Goal: Transaction & Acquisition: Purchase product/service

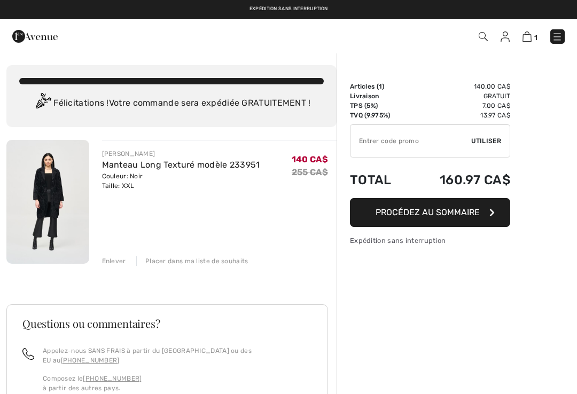
checkbox input "true"
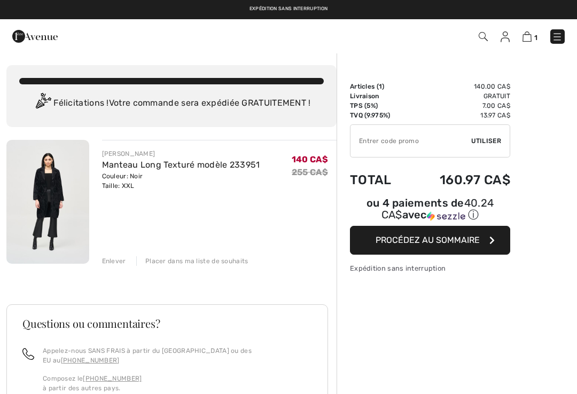
click at [456, 236] on button "Procédez au sommaire" at bounding box center [430, 240] width 160 height 29
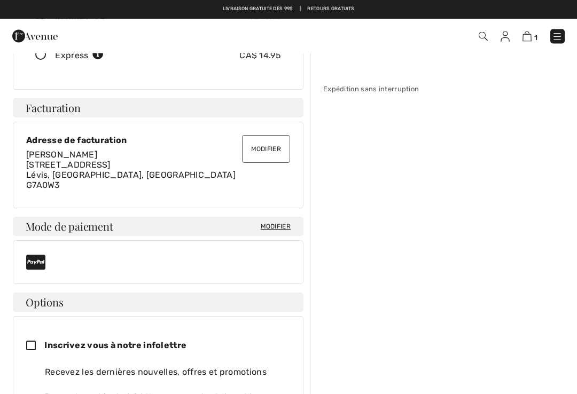
scroll to position [221, 0]
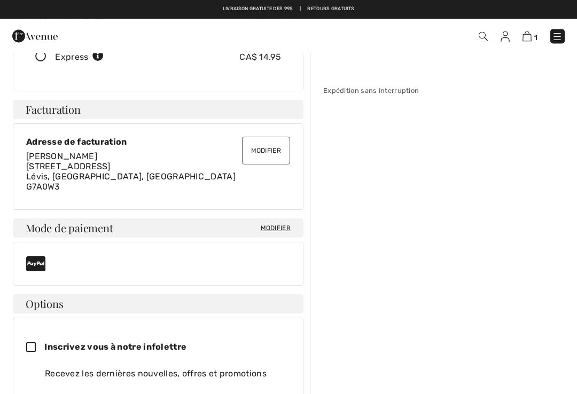
click at [278, 229] on span "Modifier" at bounding box center [276, 229] width 30 height 10
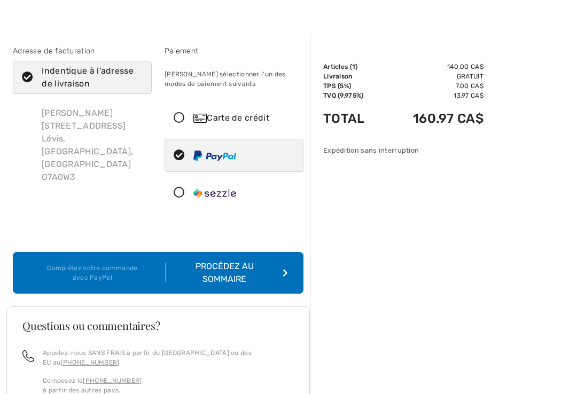
click at [181, 115] on icon at bounding box center [179, 118] width 28 height 11
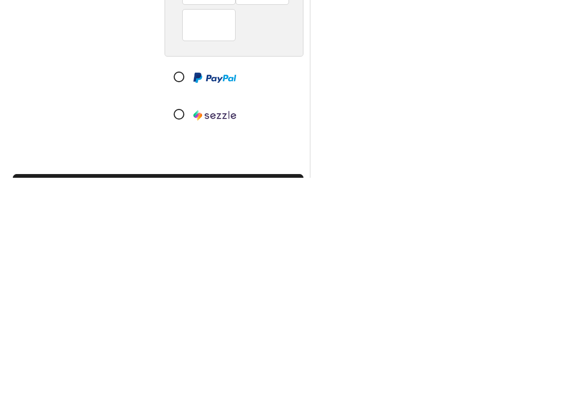
scroll to position [2, 0]
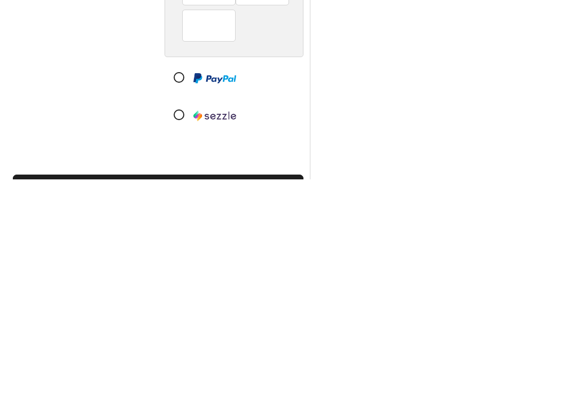
click at [184, 288] on icon at bounding box center [179, 293] width 28 height 11
radio input "true"
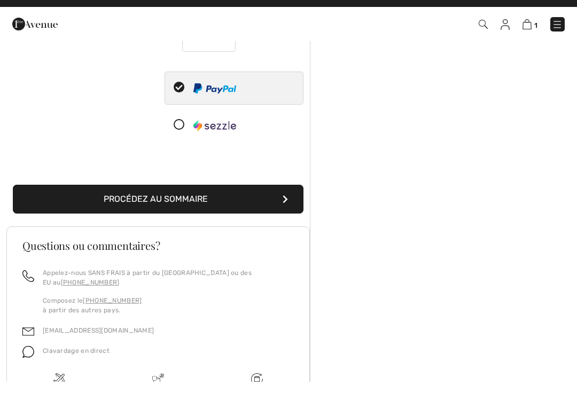
scroll to position [171, 0]
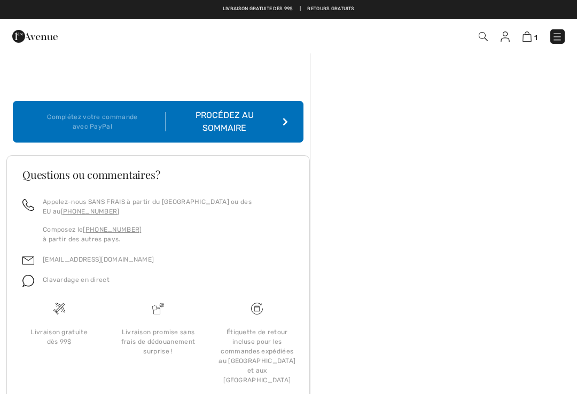
click at [272, 126] on div "Procédez au sommaire" at bounding box center [227, 122] width 122 height 26
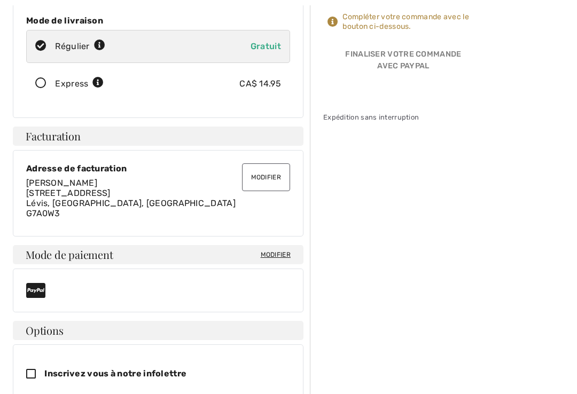
scroll to position [201, 0]
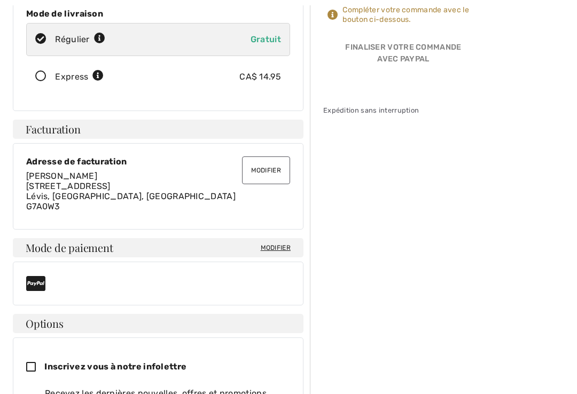
click at [276, 248] on span "Modifier" at bounding box center [276, 249] width 30 height 10
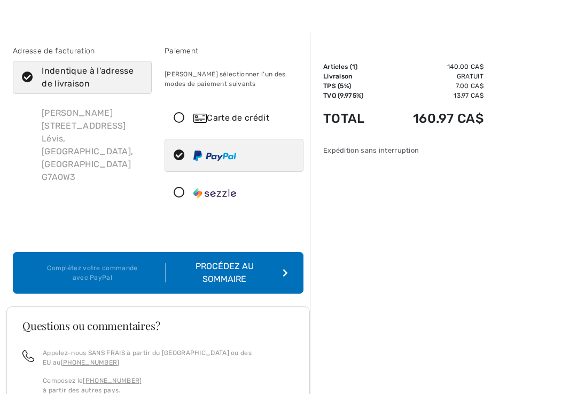
click at [184, 121] on icon at bounding box center [179, 118] width 28 height 11
